Goal: Submit feedback/report problem: Submit feedback/report problem

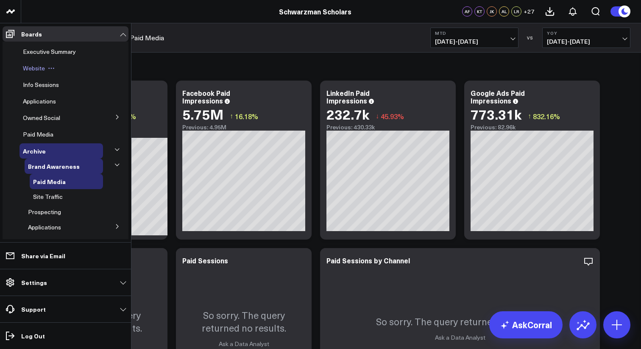
click at [49, 68] on icon at bounding box center [51, 68] width 7 height 7
click at [37, 68] on span "Website" at bounding box center [34, 68] width 22 height 8
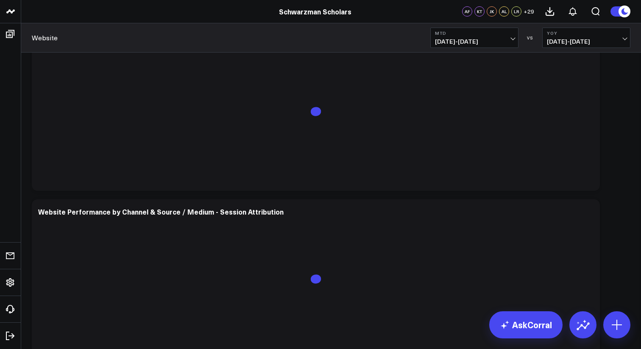
scroll to position [2452, 0]
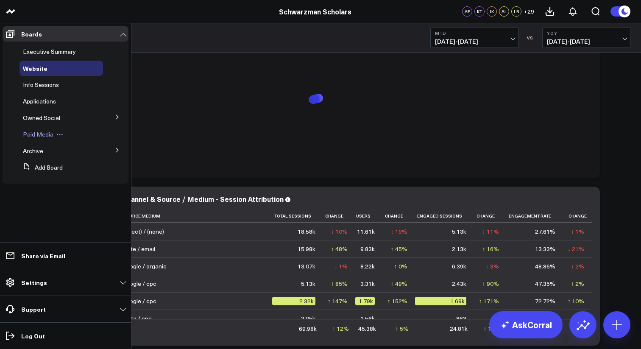
click at [31, 131] on span "Paid Media" at bounding box center [38, 134] width 31 height 8
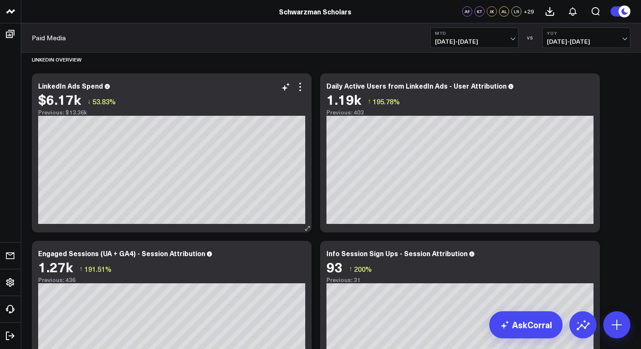
scroll to position [1560, 0]
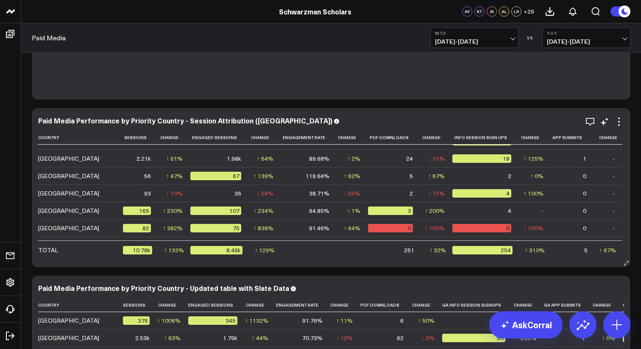
scroll to position [804, 0]
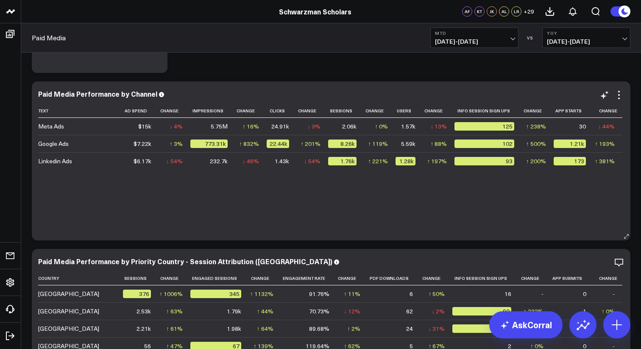
scroll to position [668, 0]
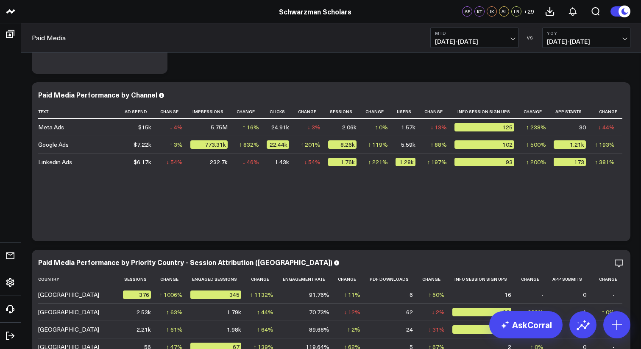
click at [458, 38] on span "08/01/25 - 08/21/25" at bounding box center [474, 41] width 79 height 7
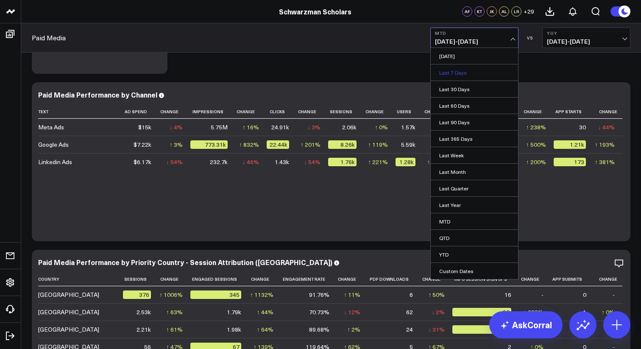
click at [460, 75] on link "Last 7 Days" at bounding box center [474, 72] width 87 height 16
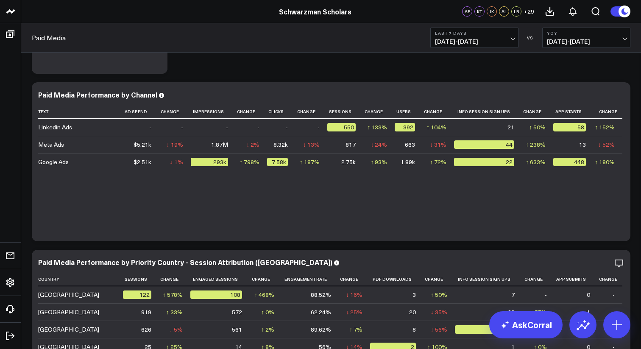
click at [575, 39] on span "08/15/24 - 08/21/24" at bounding box center [586, 41] width 79 height 7
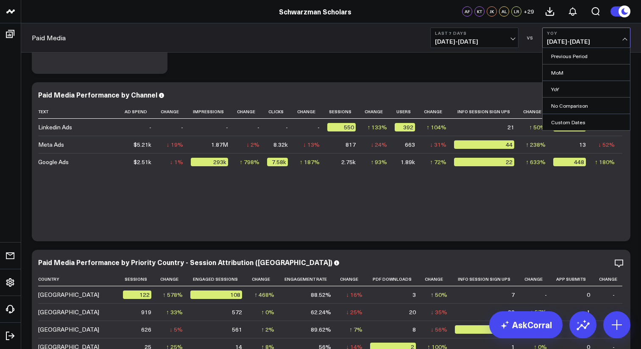
click at [488, 45] on span "08/15/25 - 08/21/25" at bounding box center [474, 41] width 79 height 7
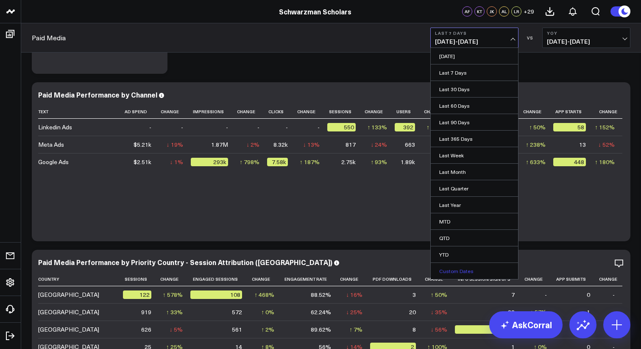
click at [457, 272] on link "Custom Dates" at bounding box center [474, 271] width 87 height 16
select select "7"
select select "2025"
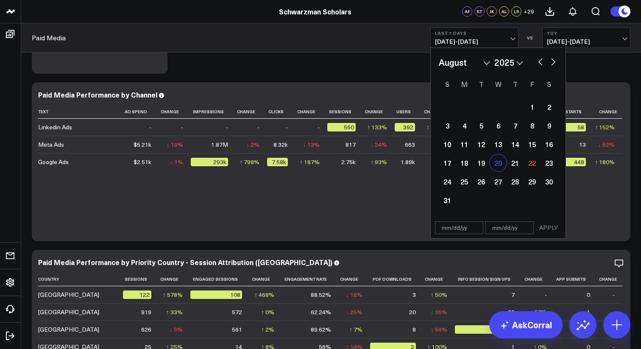
click at [497, 164] on div "20" at bounding box center [497, 162] width 17 height 17
type input "08/20/25"
select select "7"
select select "2025"
click at [526, 168] on div "22" at bounding box center [531, 162] width 17 height 17
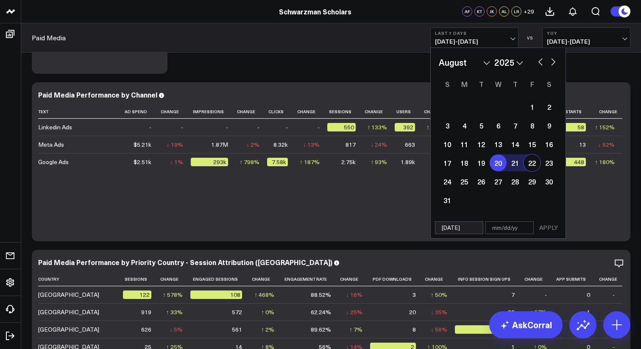
type input "08/22/25"
select select "7"
select select "2025"
click at [541, 227] on button "APPLY" at bounding box center [548, 227] width 25 height 13
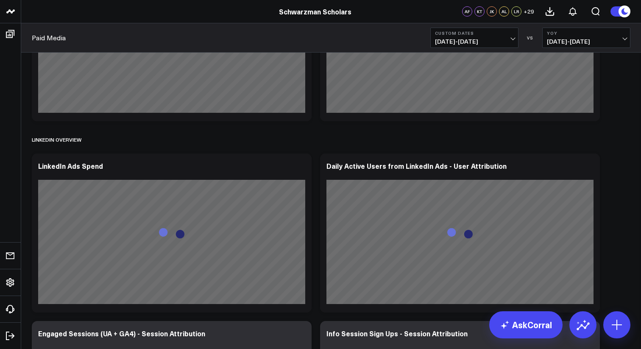
scroll to position [1528, 0]
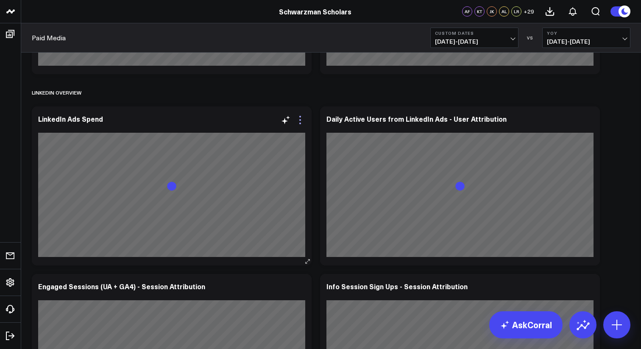
click at [300, 124] on icon at bounding box center [300, 120] width 10 height 10
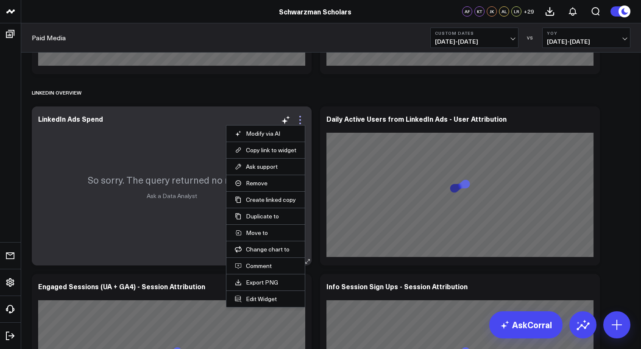
scroll to position [1544, 0]
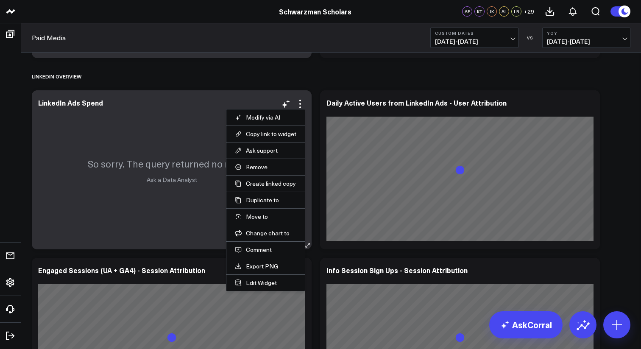
click at [183, 90] on div "So sorry. The query returned no results. Ask a Data Analyst" at bounding box center [172, 169] width 280 height 159
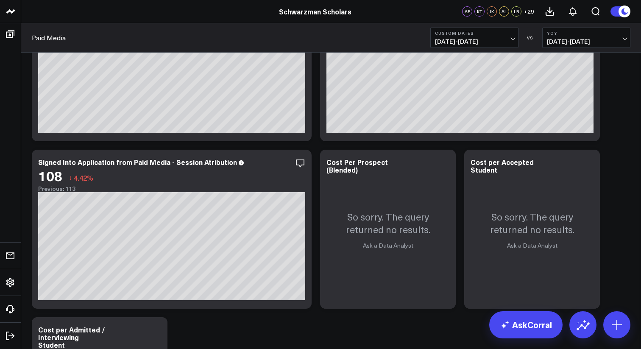
scroll to position [265, 0]
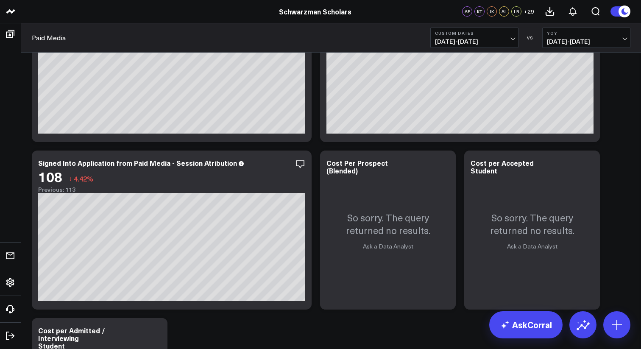
click at [484, 43] on span "08/20/25 - 08/22/25" at bounding box center [474, 41] width 79 height 7
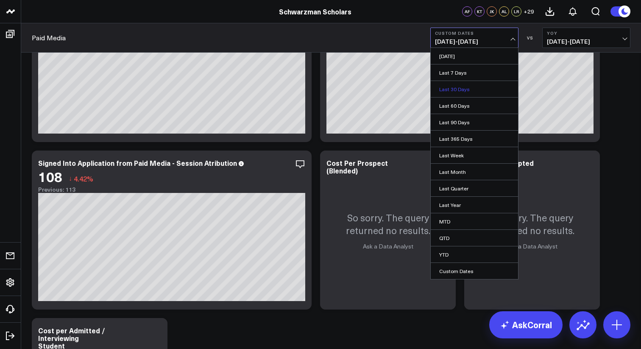
click at [460, 93] on link "Last 30 Days" at bounding box center [474, 89] width 87 height 16
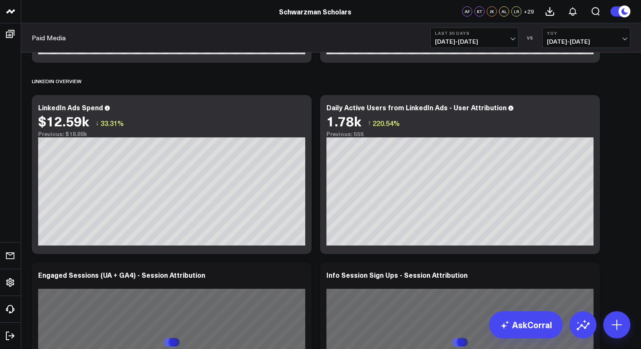
scroll to position [1538, 0]
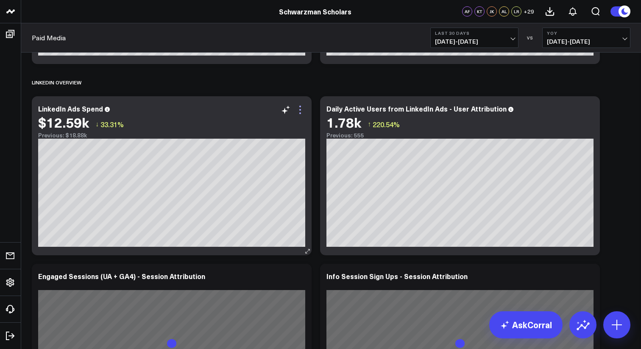
click at [303, 110] on icon at bounding box center [300, 110] width 10 height 10
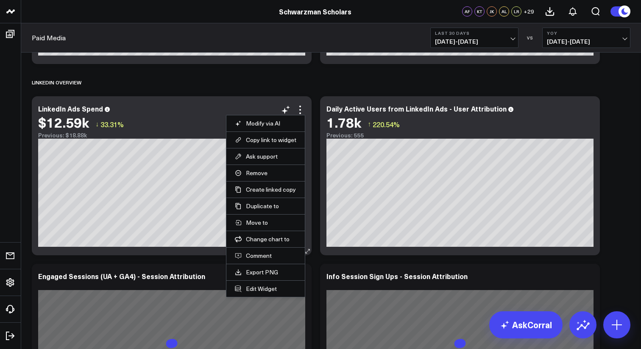
click at [262, 261] on li "Comment" at bounding box center [265, 255] width 78 height 17
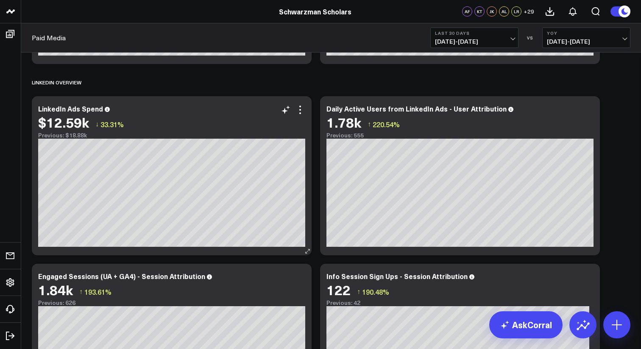
click at [300, 116] on div "$12.59k ↓ 33.31%" at bounding box center [171, 121] width 267 height 15
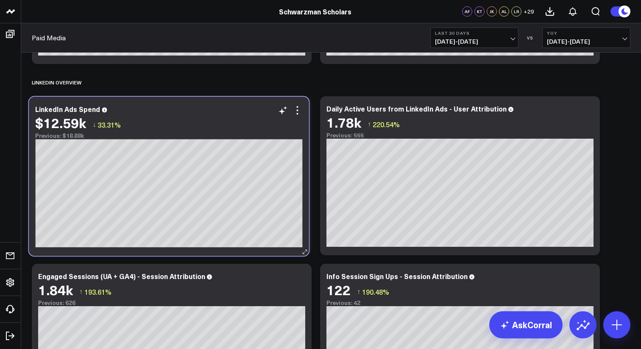
click at [297, 116] on div "$12.59k ↓ 33.31%" at bounding box center [168, 122] width 267 height 15
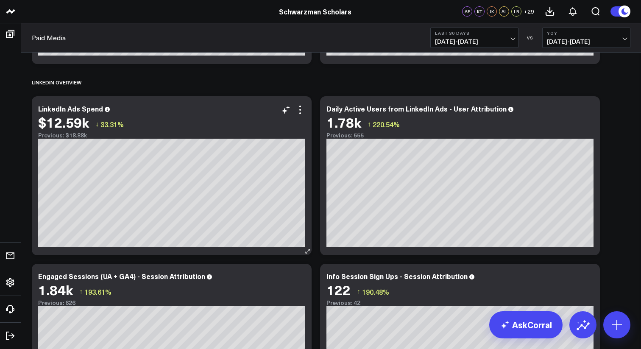
click at [297, 116] on div "$12.59k ↓ 33.31%" at bounding box center [171, 121] width 267 height 15
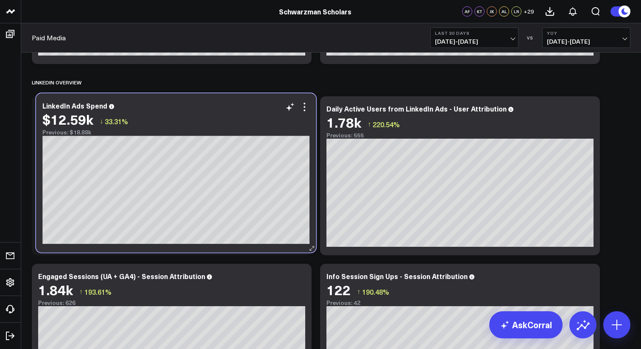
click at [302, 113] on div "$12.59k ↓ 33.31%" at bounding box center [175, 118] width 267 height 15
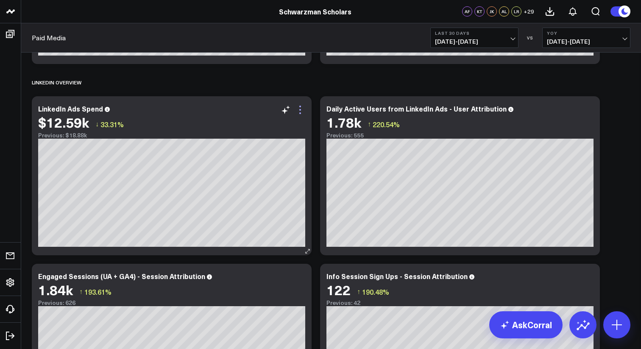
click at [301, 110] on icon at bounding box center [300, 110] width 10 height 10
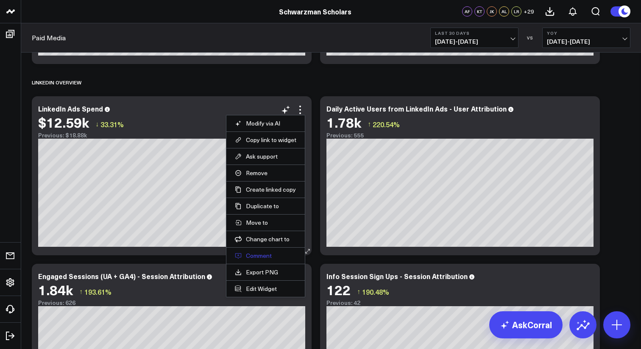
click at [254, 254] on button "Comment" at bounding box center [265, 256] width 61 height 8
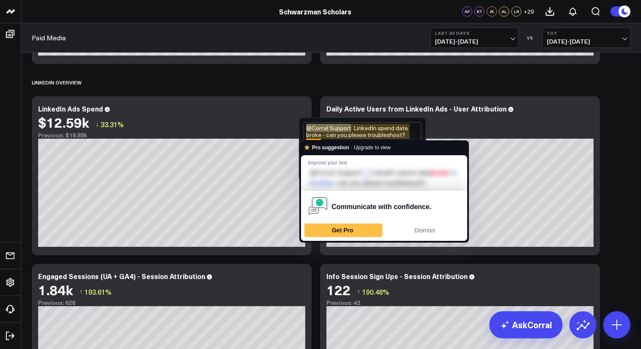
click at [367, 137] on textarea "@Corral Support LinkedIn spend data broke - can you please troubleshoot?" at bounding box center [362, 141] width 118 height 38
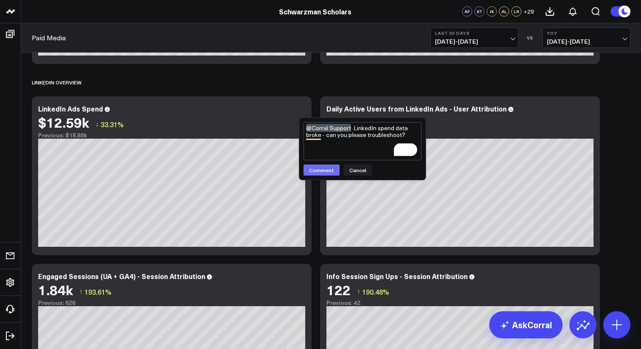
type textarea "@Corral Support LinkedIn spend data broke - can you please troubleshoot?"
click at [321, 172] on button "Comment" at bounding box center [321, 169] width 36 height 11
